Goal: Check status: Check status

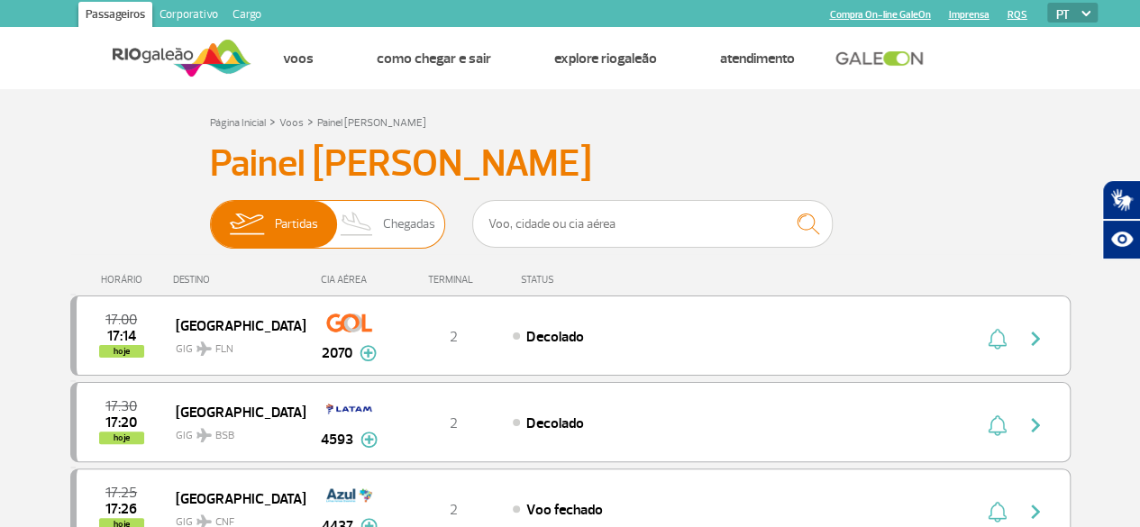
click at [407, 233] on span "Chegadas" at bounding box center [409, 224] width 52 height 47
click at [210, 215] on input "Partidas Chegadas" at bounding box center [210, 215] width 0 height 0
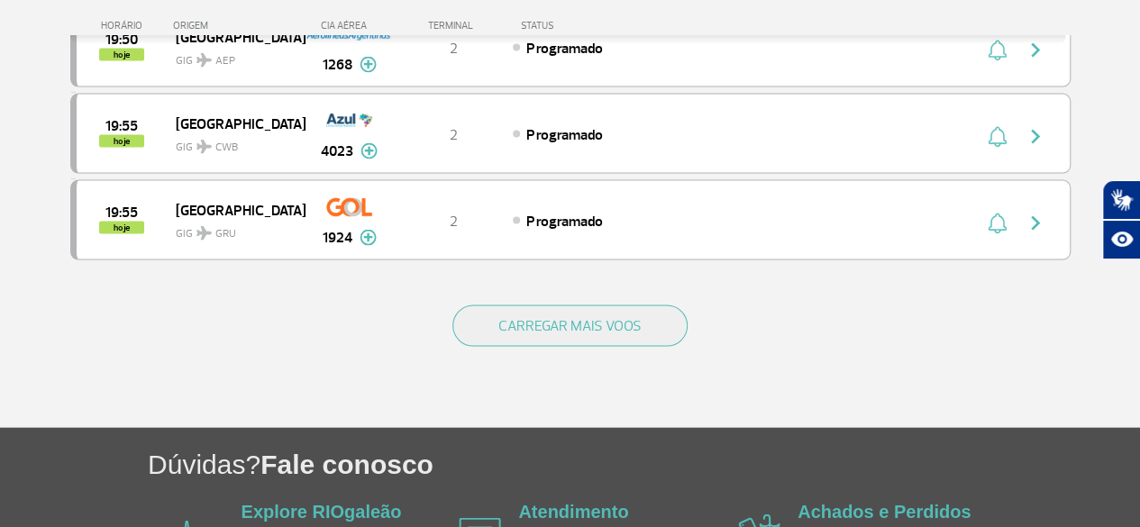
scroll to position [1803, 0]
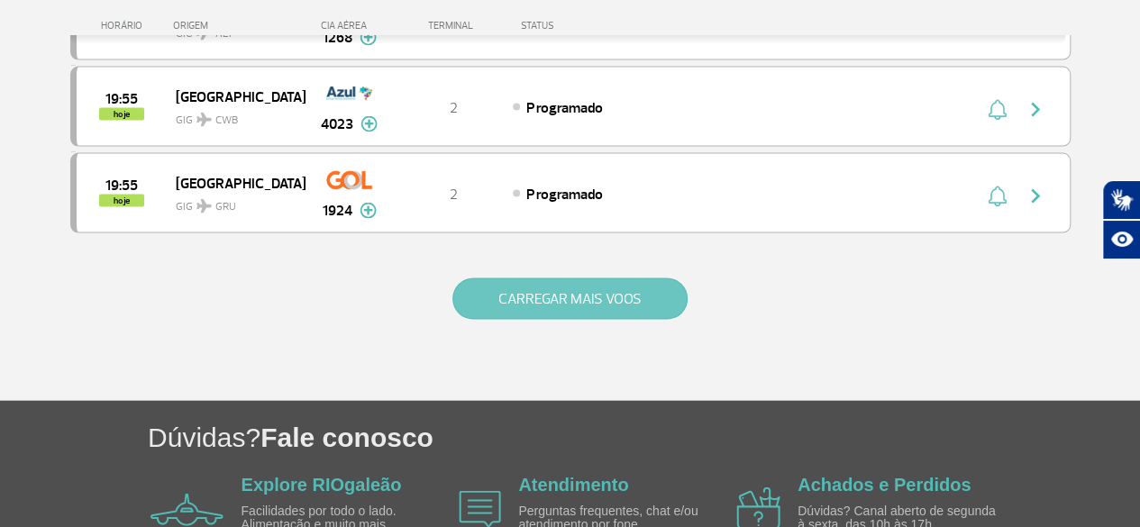
click at [506, 279] on button "CARREGAR MAIS VOOS" at bounding box center [570, 299] width 235 height 41
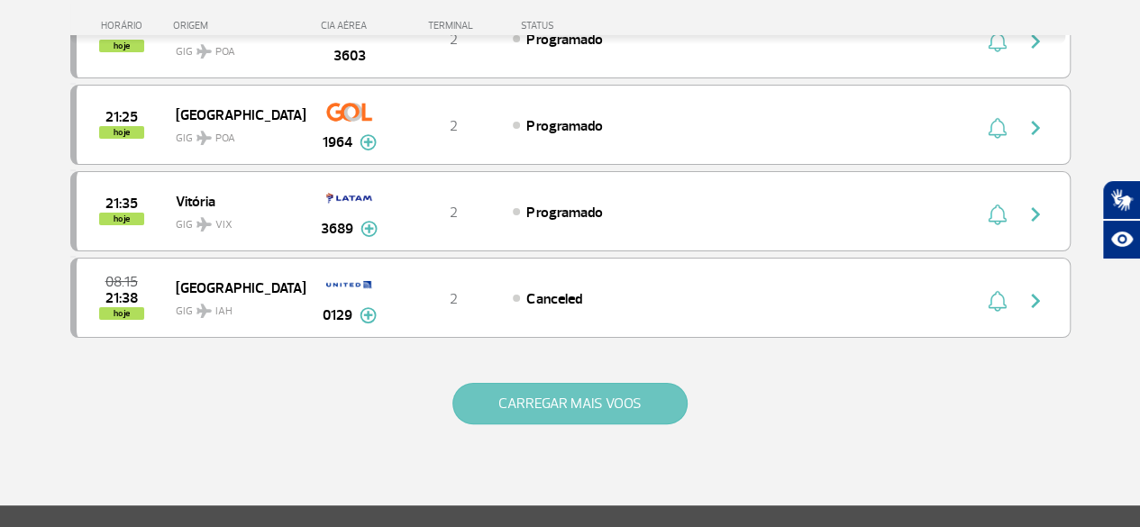
scroll to position [3516, 0]
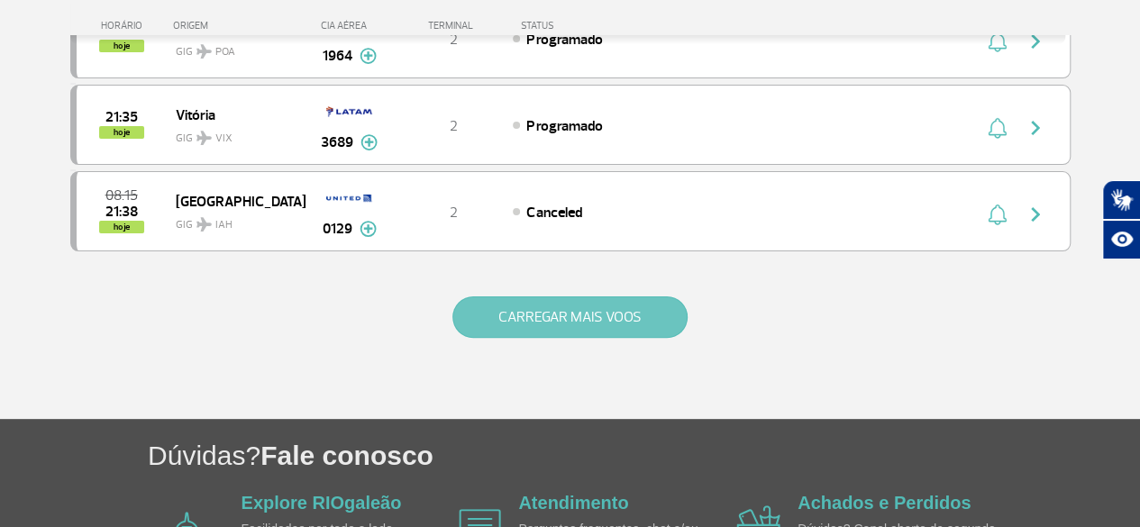
click at [506, 297] on button "CARREGAR MAIS VOOS" at bounding box center [570, 317] width 235 height 41
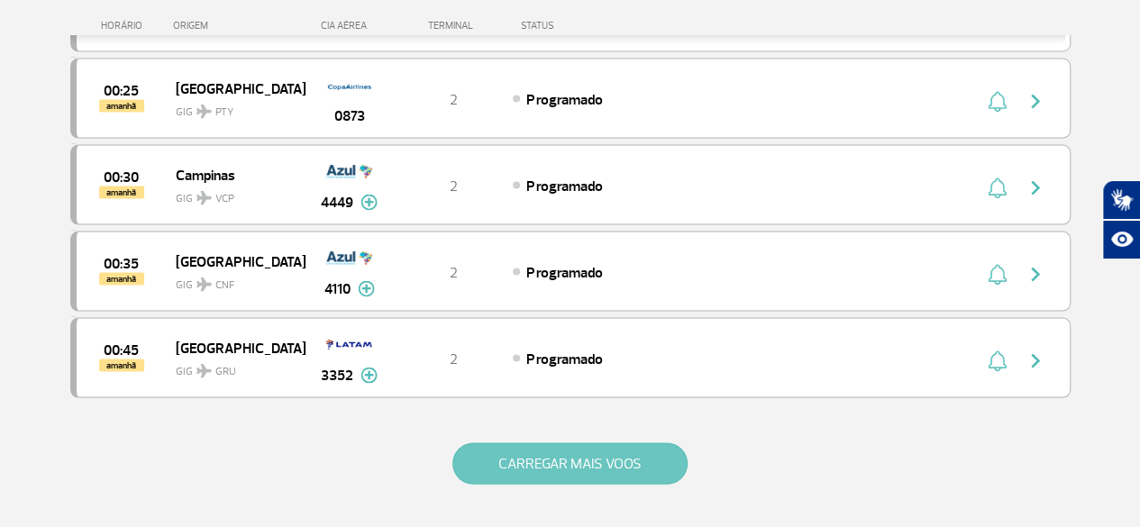
scroll to position [5138, 0]
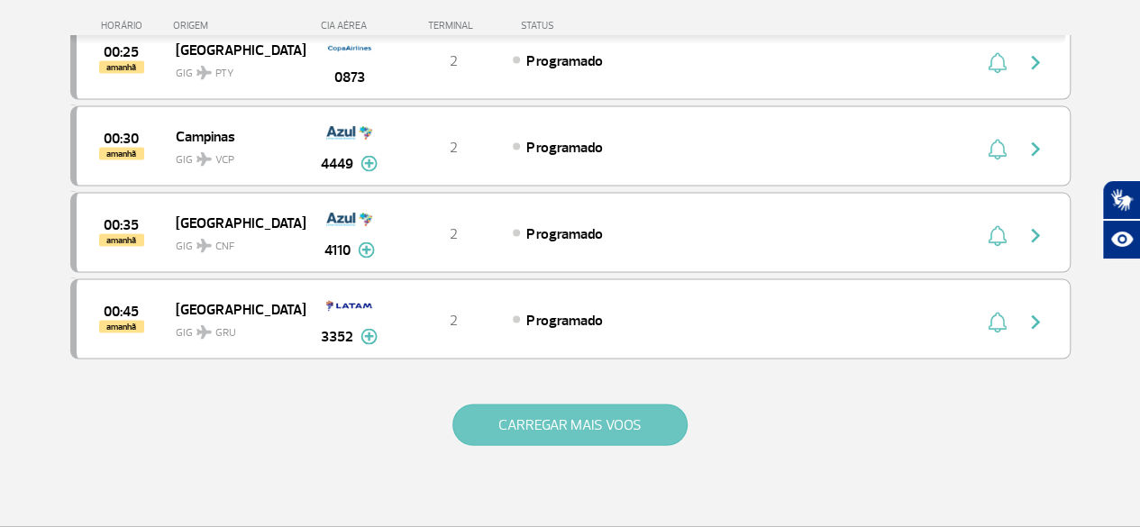
click at [553, 405] on button "CARREGAR MAIS VOOS" at bounding box center [570, 425] width 235 height 41
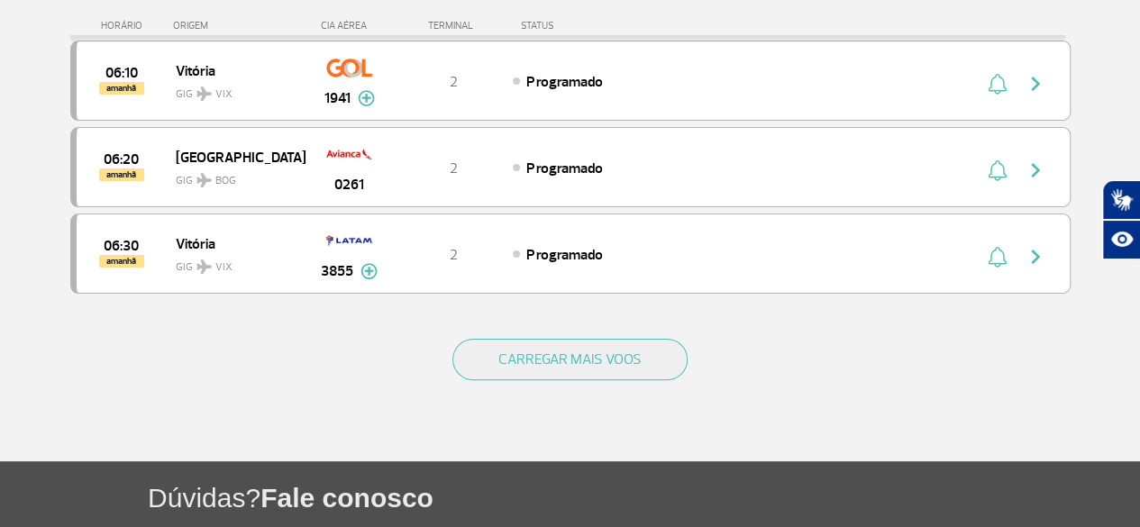
scroll to position [6941, 0]
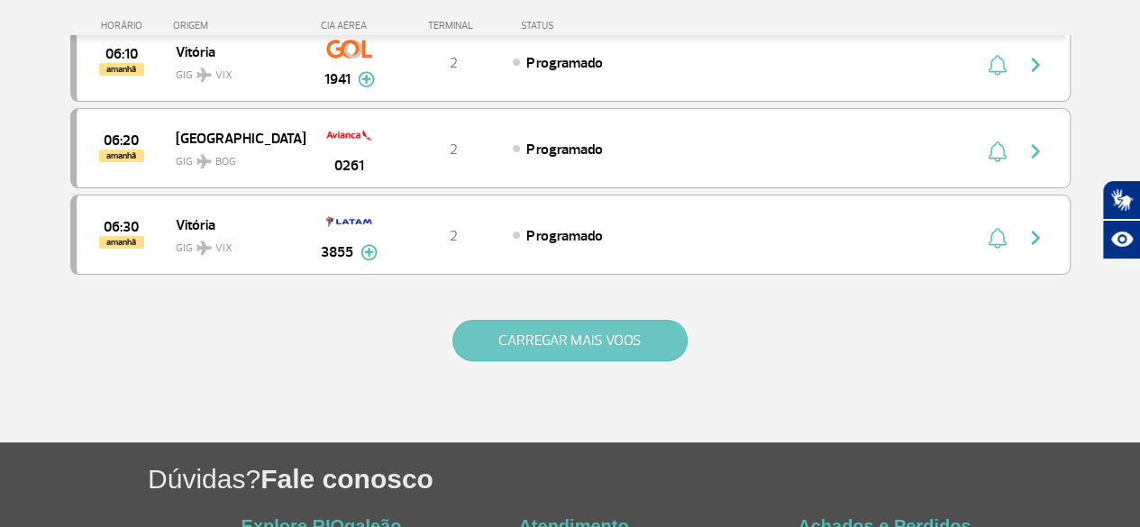
click at [571, 320] on button "CARREGAR MAIS VOOS" at bounding box center [570, 340] width 235 height 41
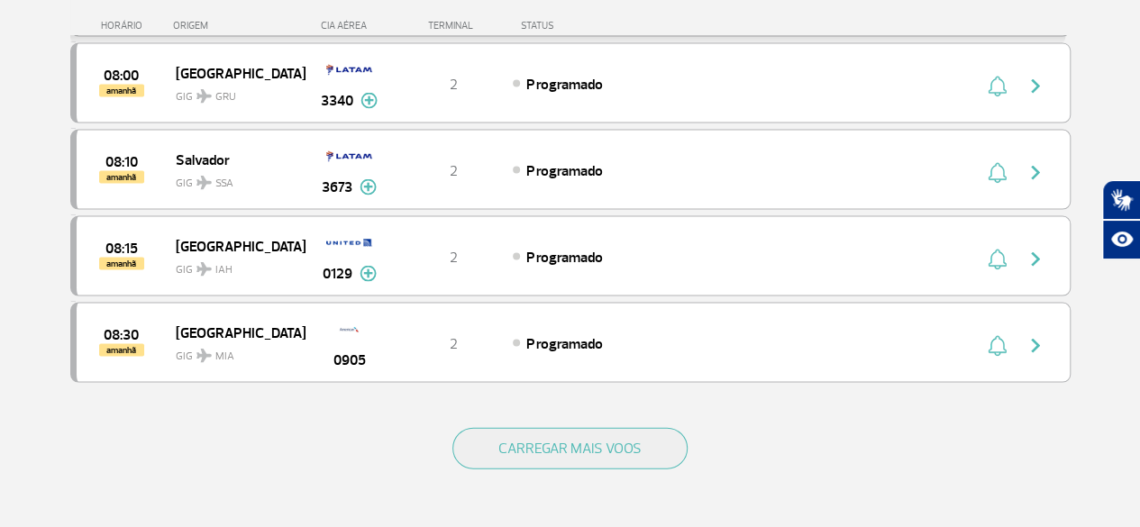
scroll to position [8654, 0]
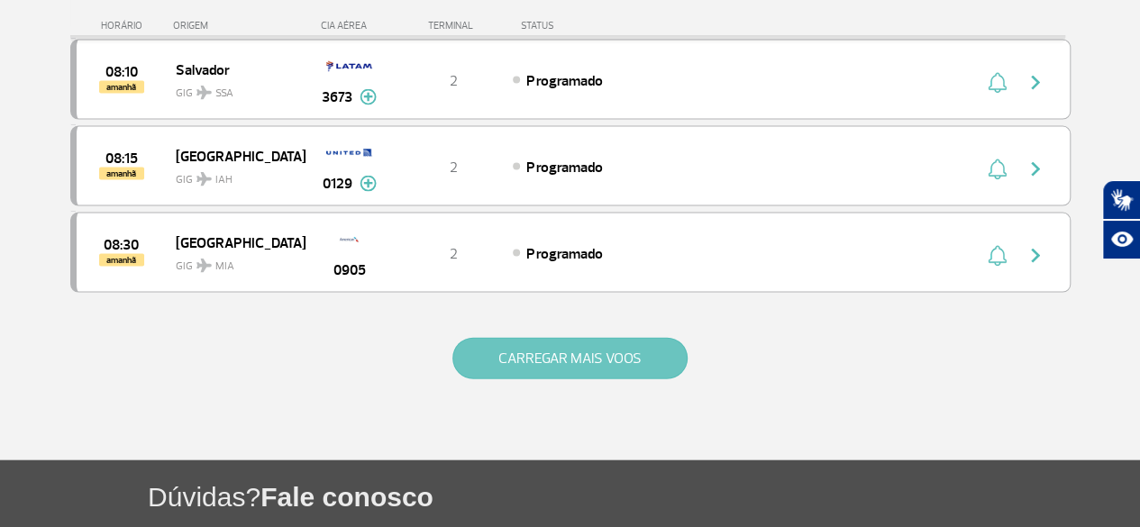
click at [560, 338] on button "CARREGAR MAIS VOOS" at bounding box center [570, 358] width 235 height 41
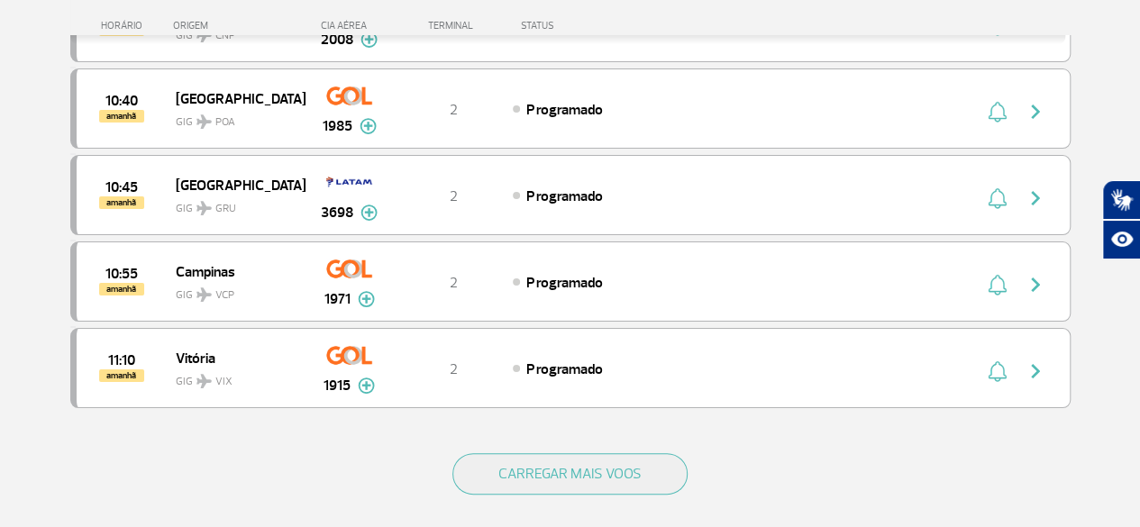
scroll to position [10276, 0]
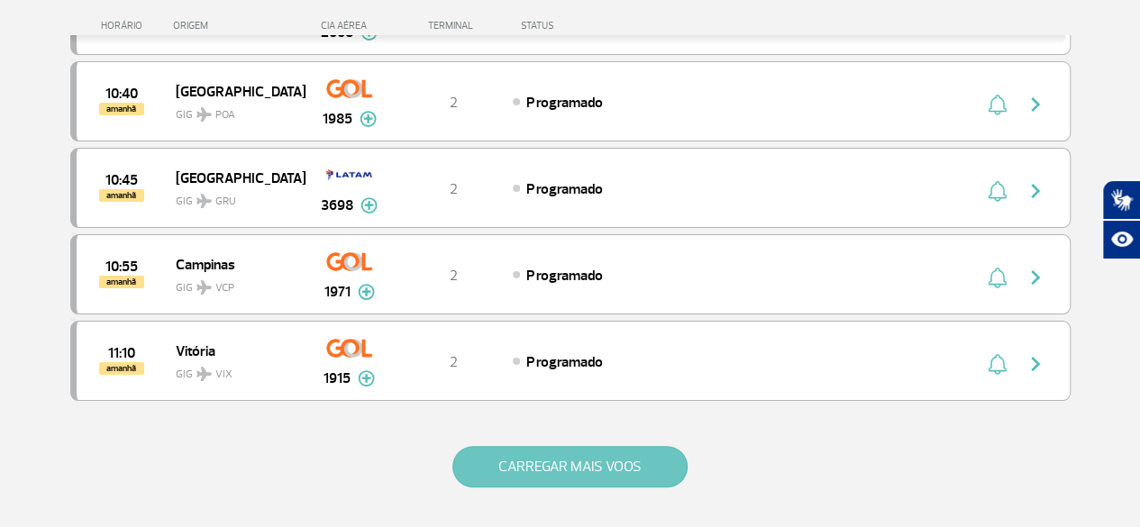
click at [545, 446] on button "CARREGAR MAIS VOOS" at bounding box center [570, 466] width 235 height 41
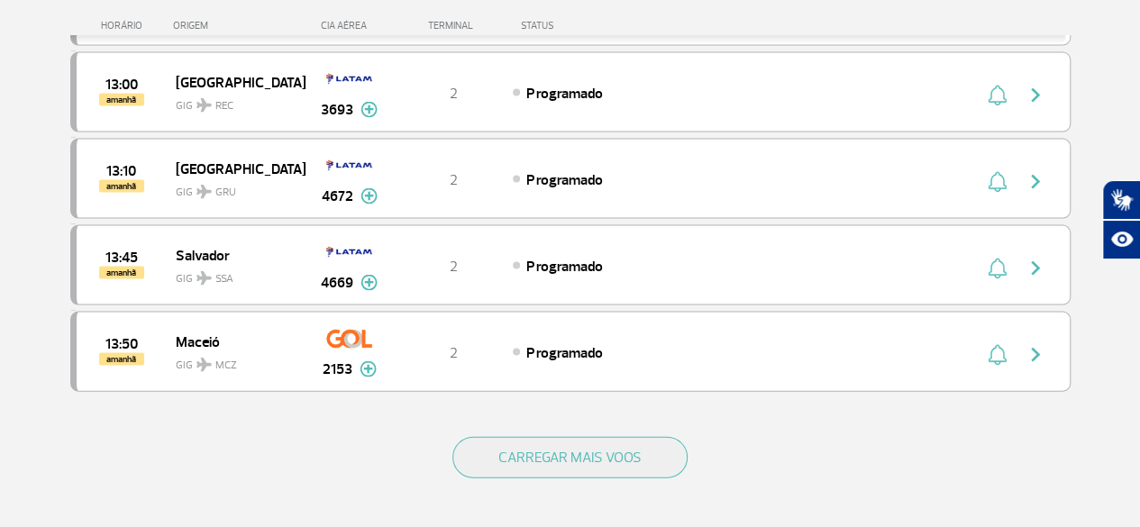
scroll to position [12079, 0]
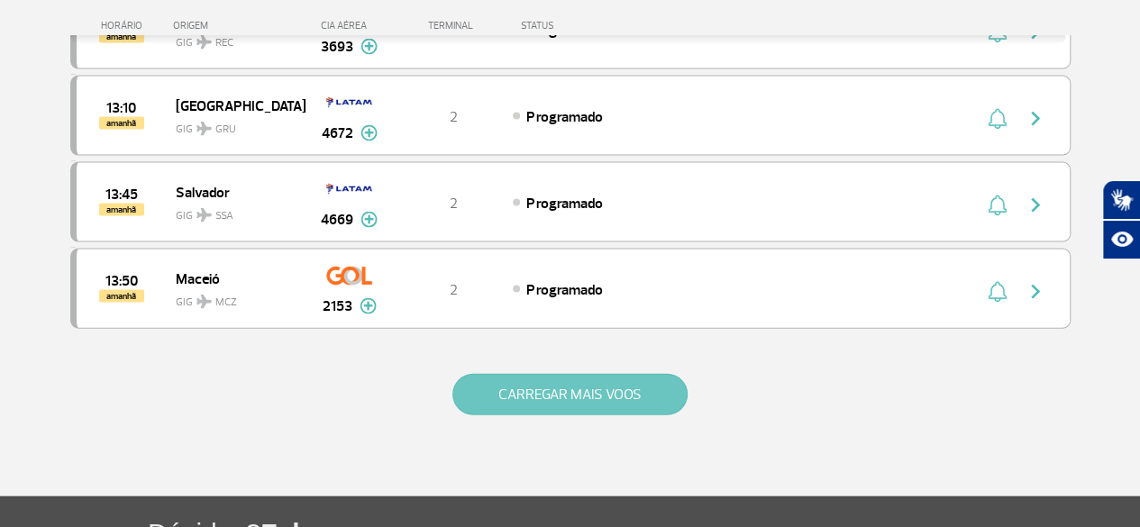
click at [557, 374] on button "CARREGAR MAIS VOOS" at bounding box center [570, 394] width 235 height 41
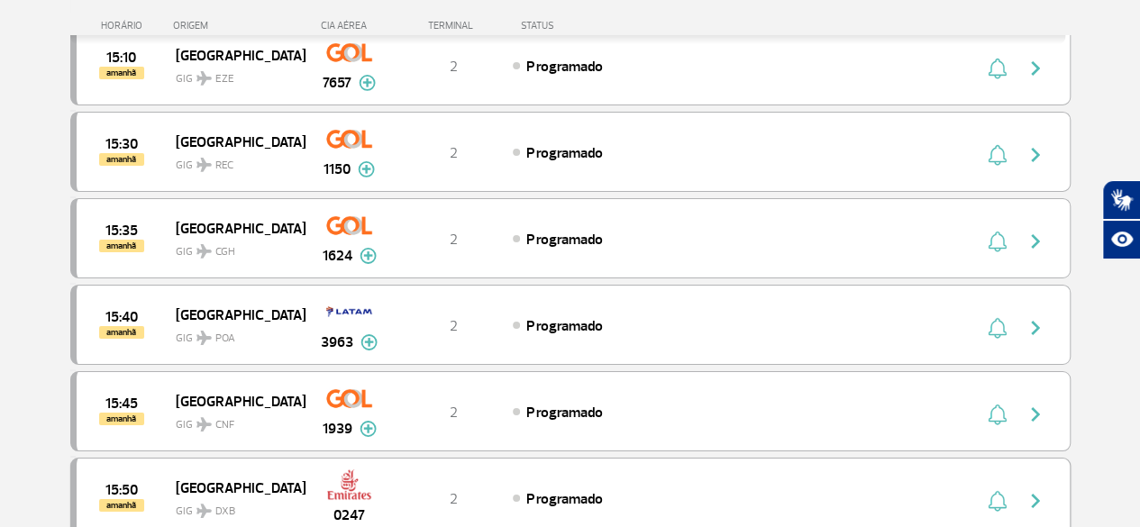
scroll to position [13702, 0]
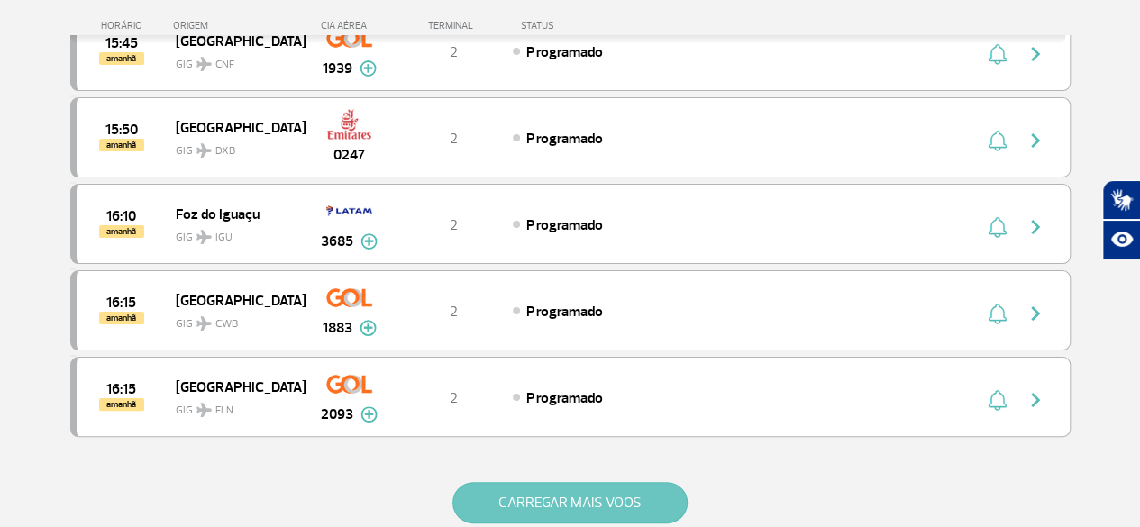
click at [544, 482] on button "CARREGAR MAIS VOOS" at bounding box center [570, 502] width 235 height 41
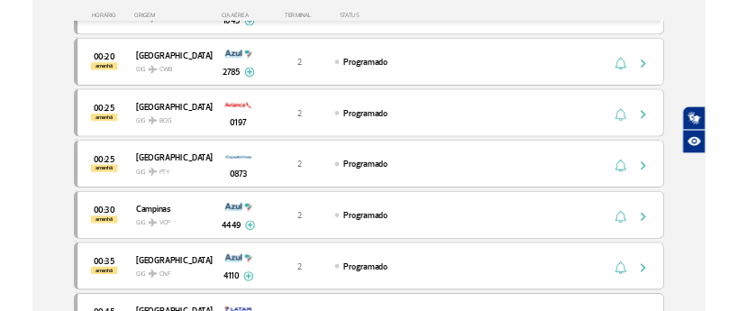
scroll to position [4859, 0]
